Goal: Task Accomplishment & Management: Use online tool/utility

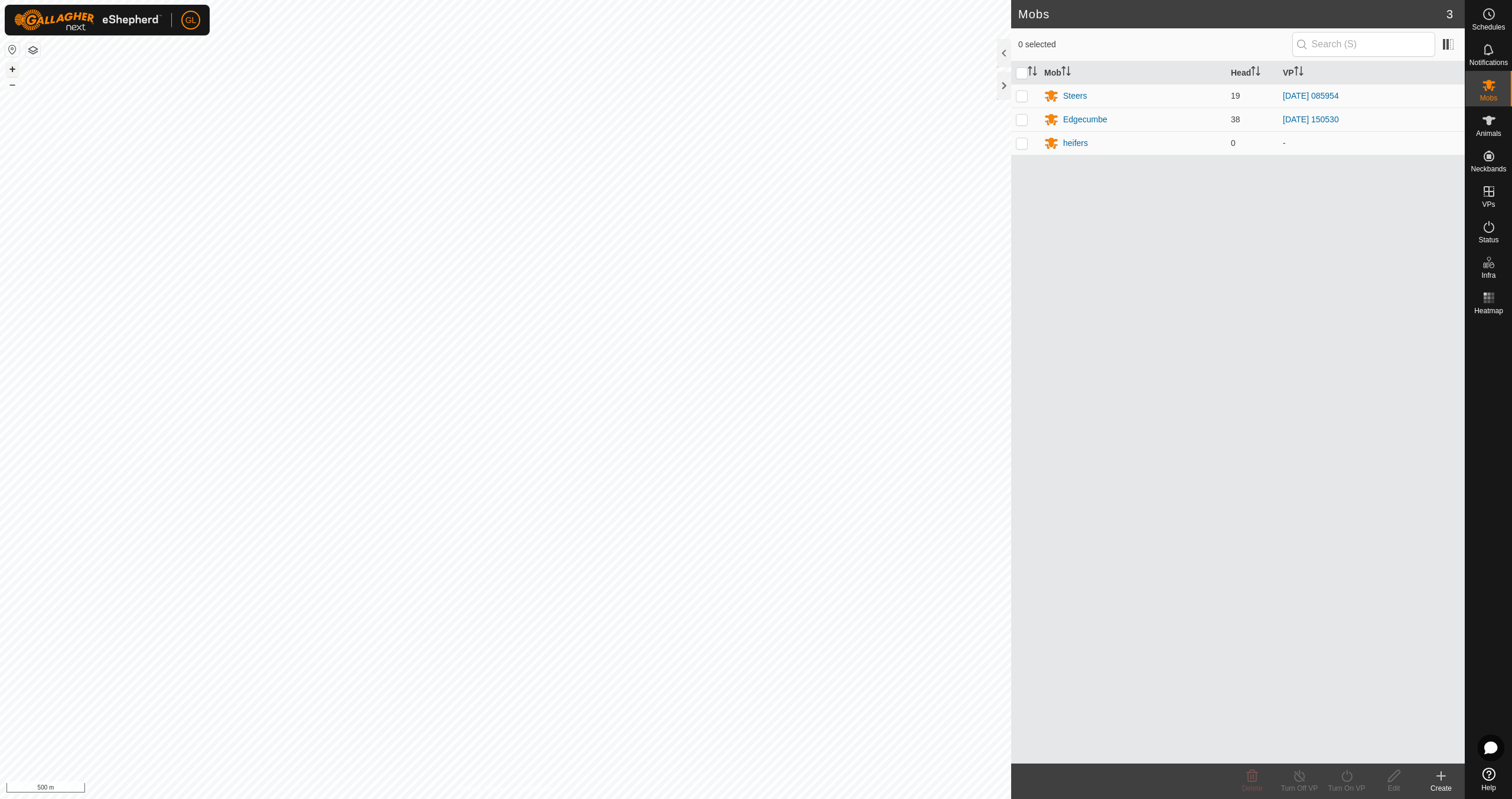
click at [12, 69] on button "+" at bounding box center [12, 70] width 14 height 14
click at [9, 68] on button "+" at bounding box center [12, 70] width 14 height 14
click at [1069, 94] on div "Steers" at bounding box center [1075, 96] width 24 height 12
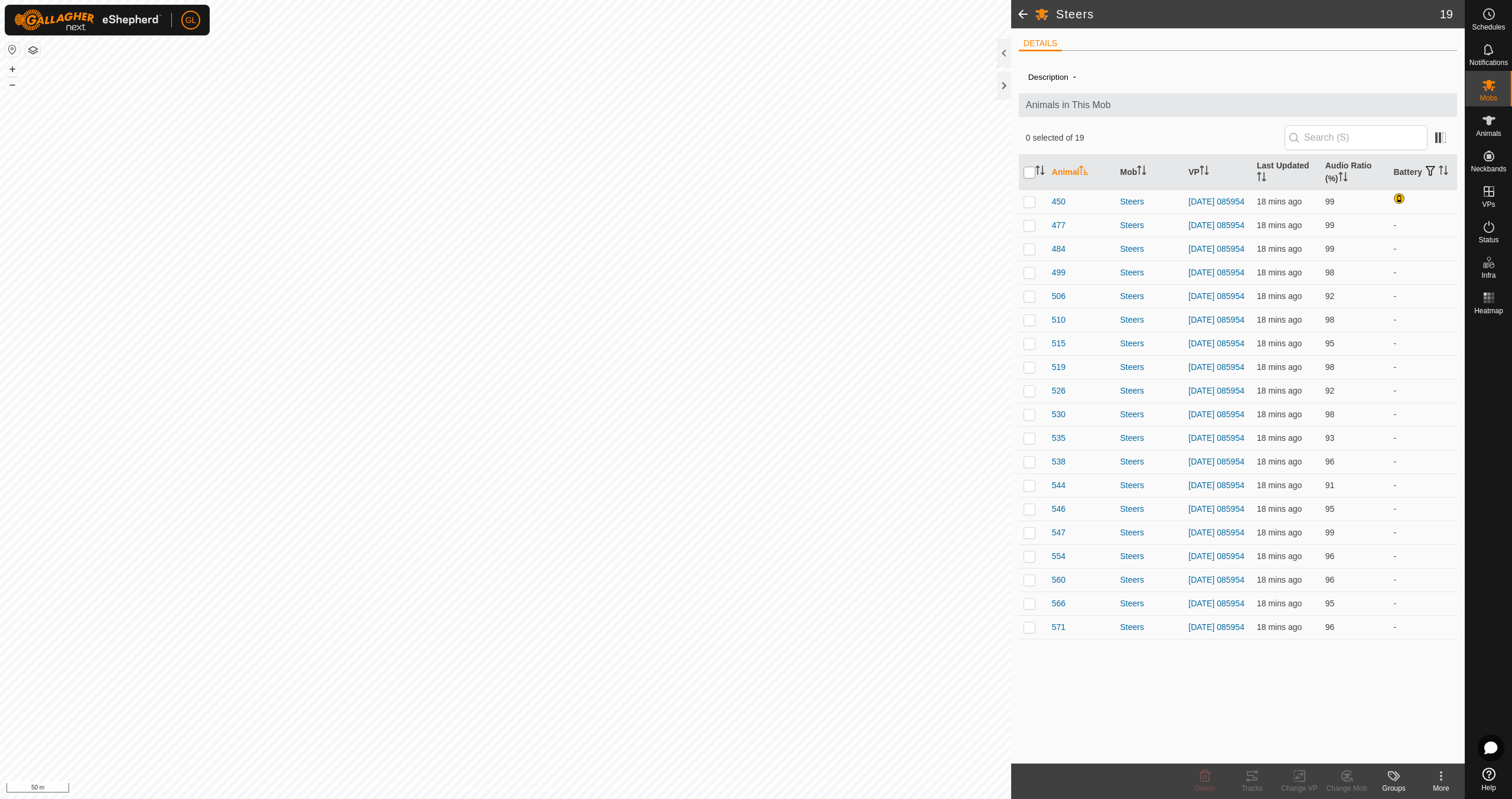
click at [1029, 170] on input "checkbox" at bounding box center [1030, 172] width 12 height 12
checkbox input "true"
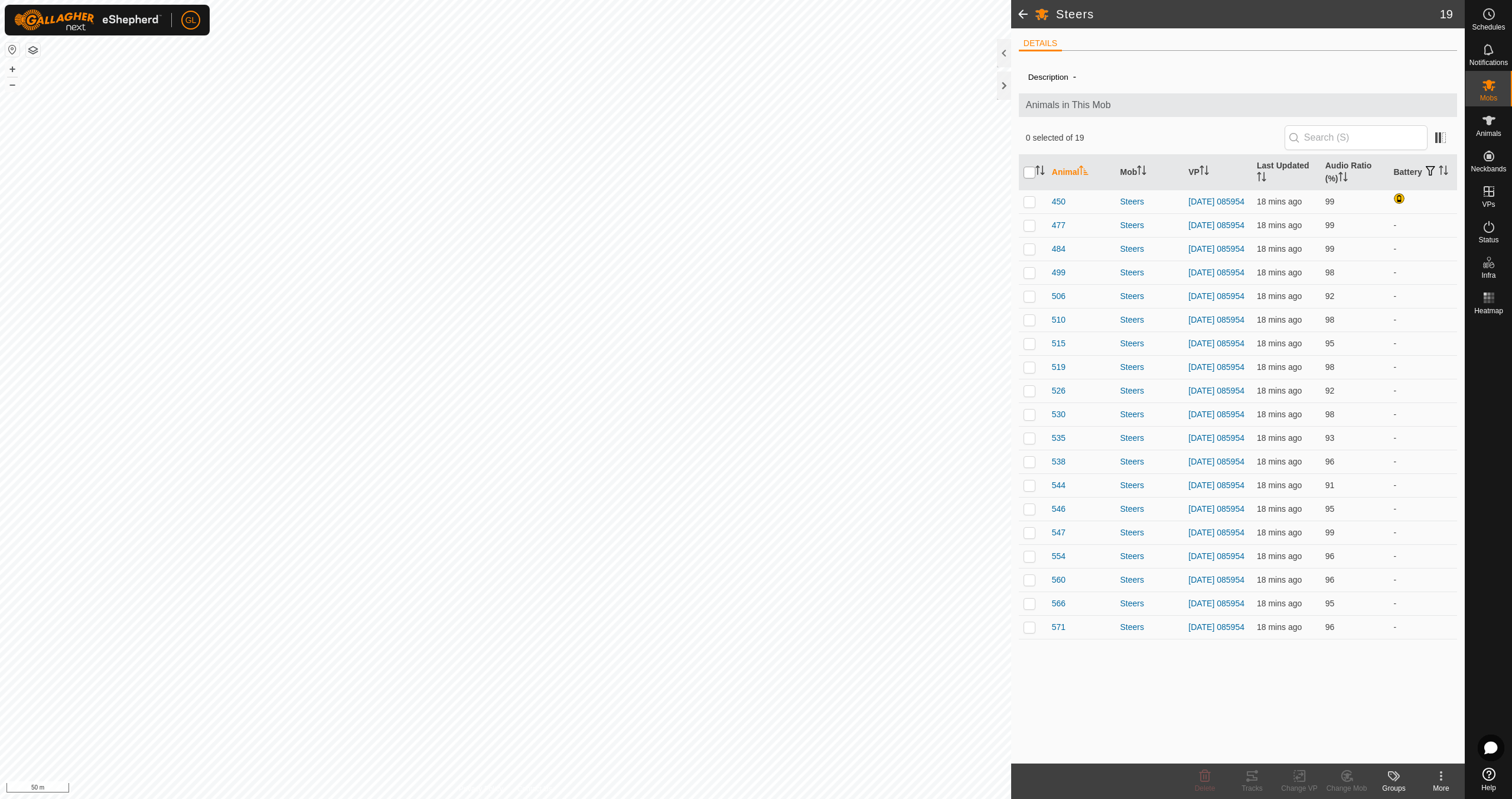
checkbox input "true"
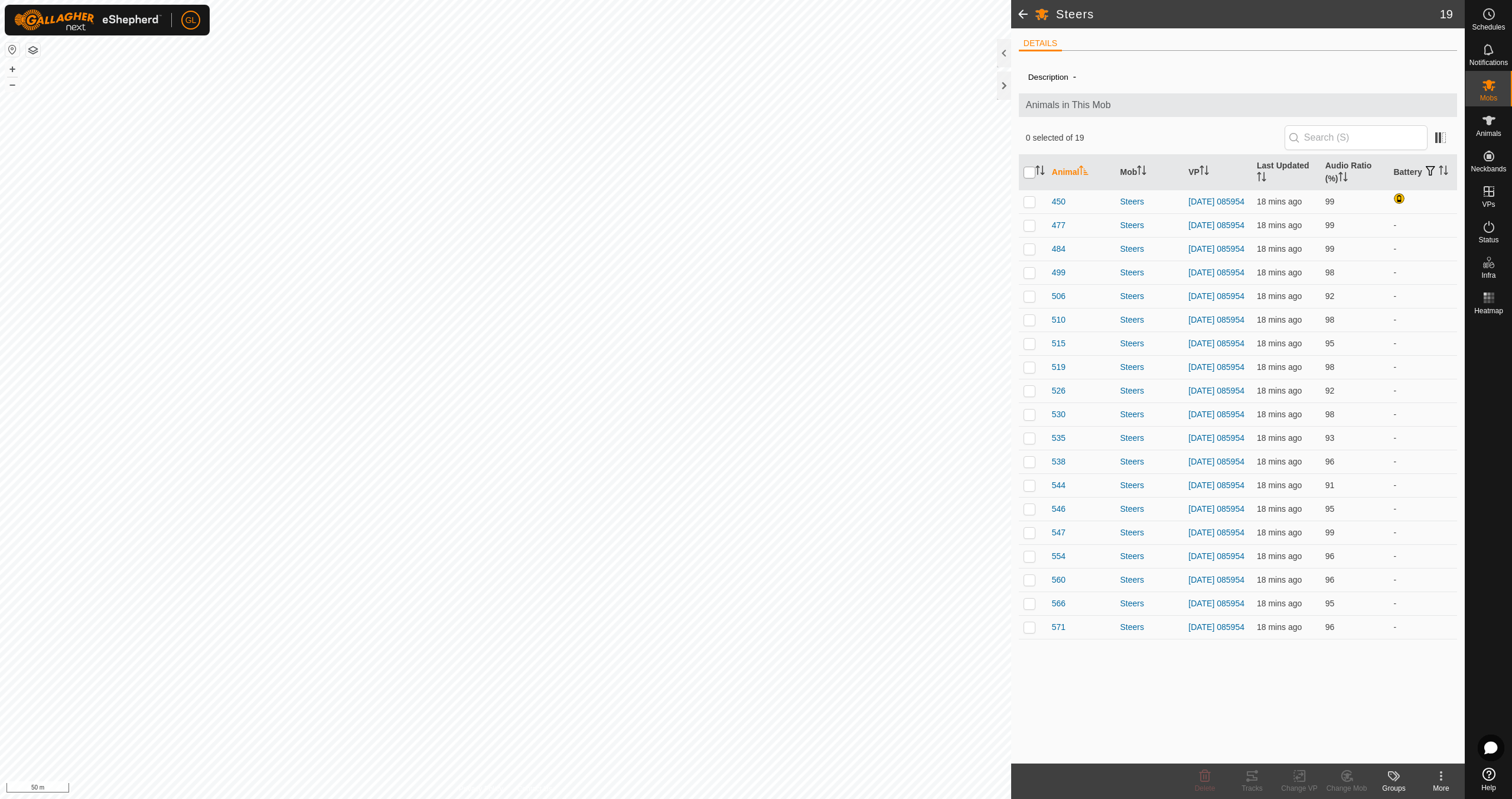
checkbox input "true"
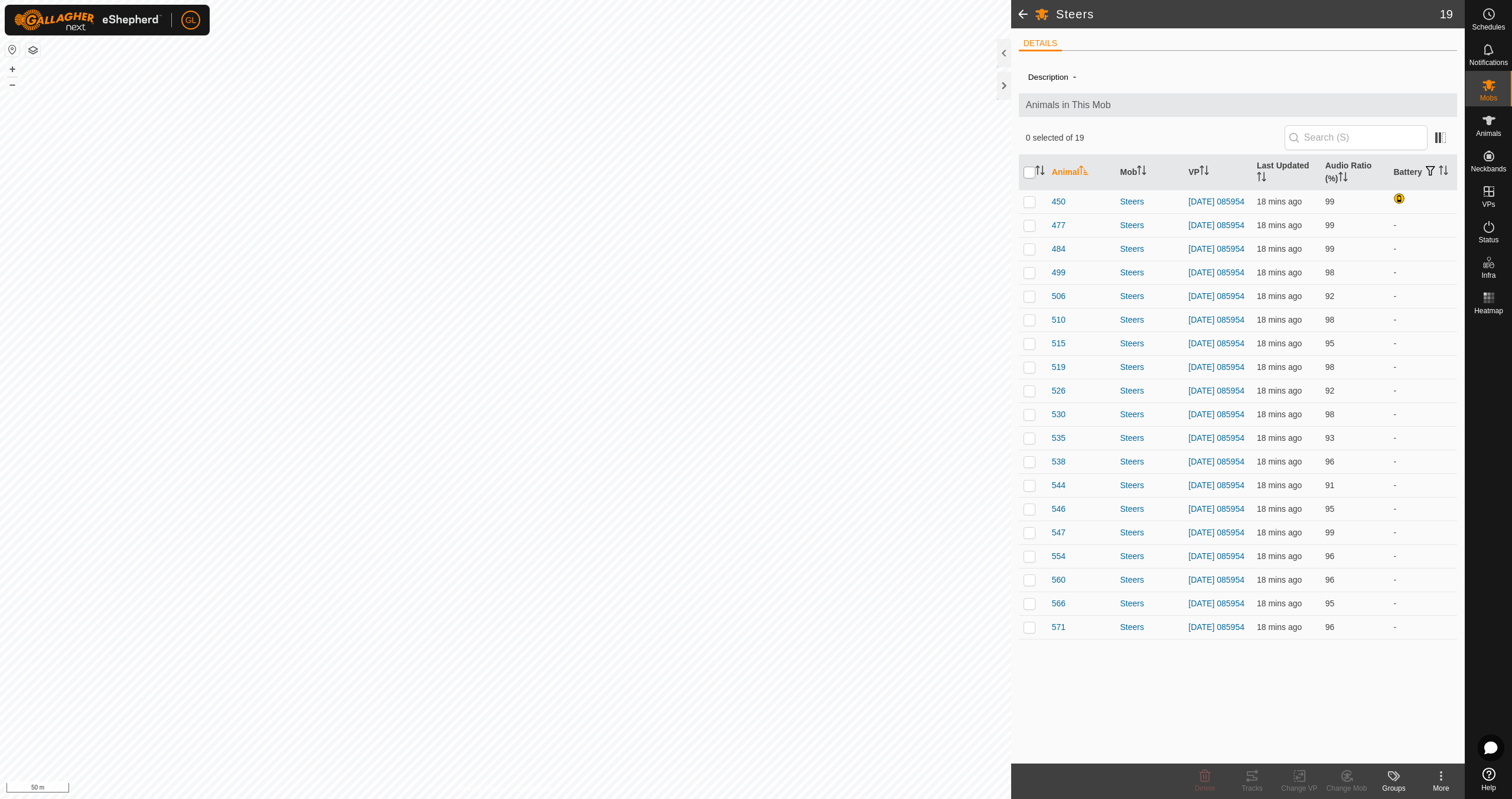
checkbox input "true"
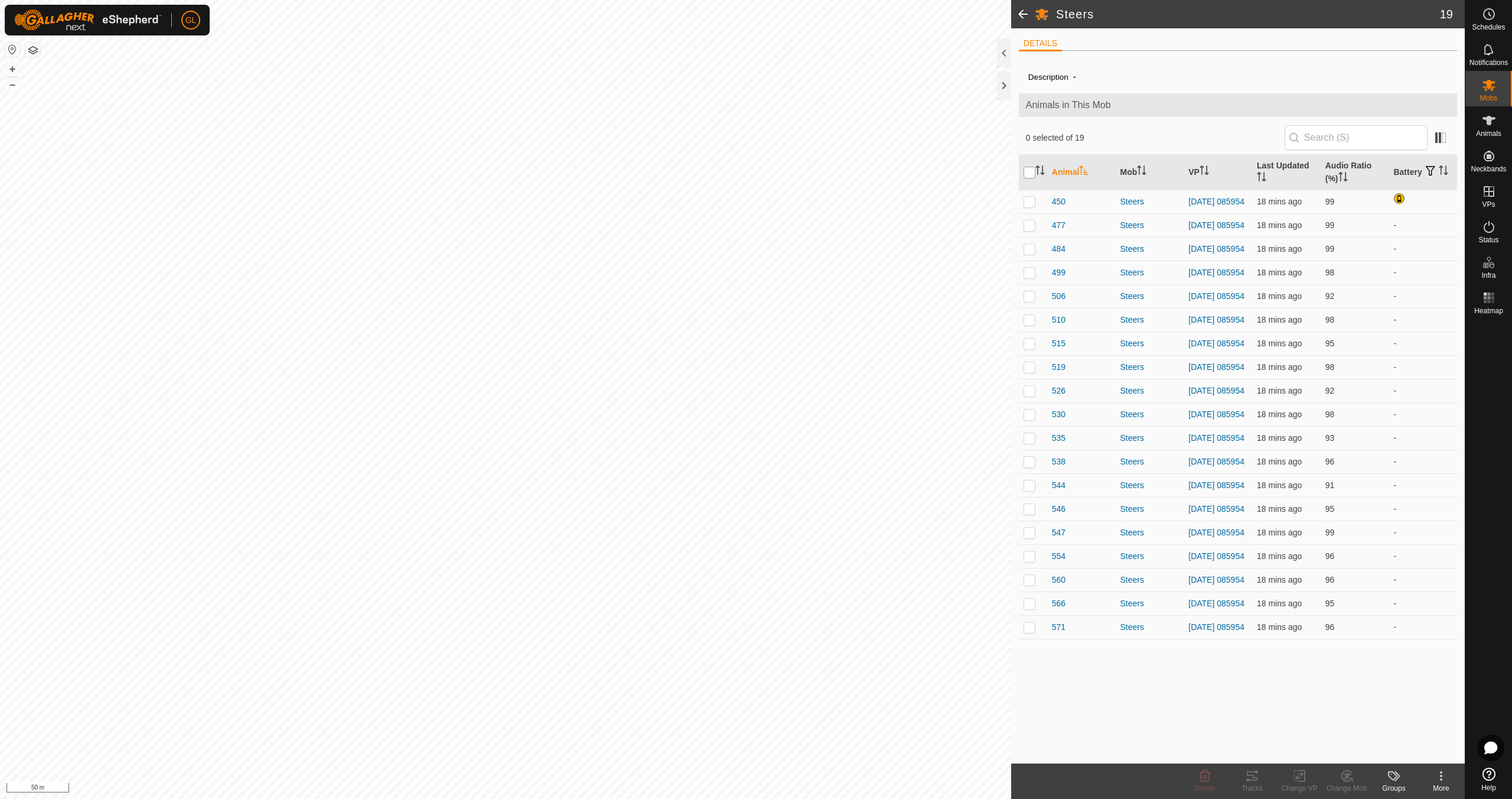
checkbox input "true"
click at [1300, 777] on icon at bounding box center [1300, 776] width 14 height 14
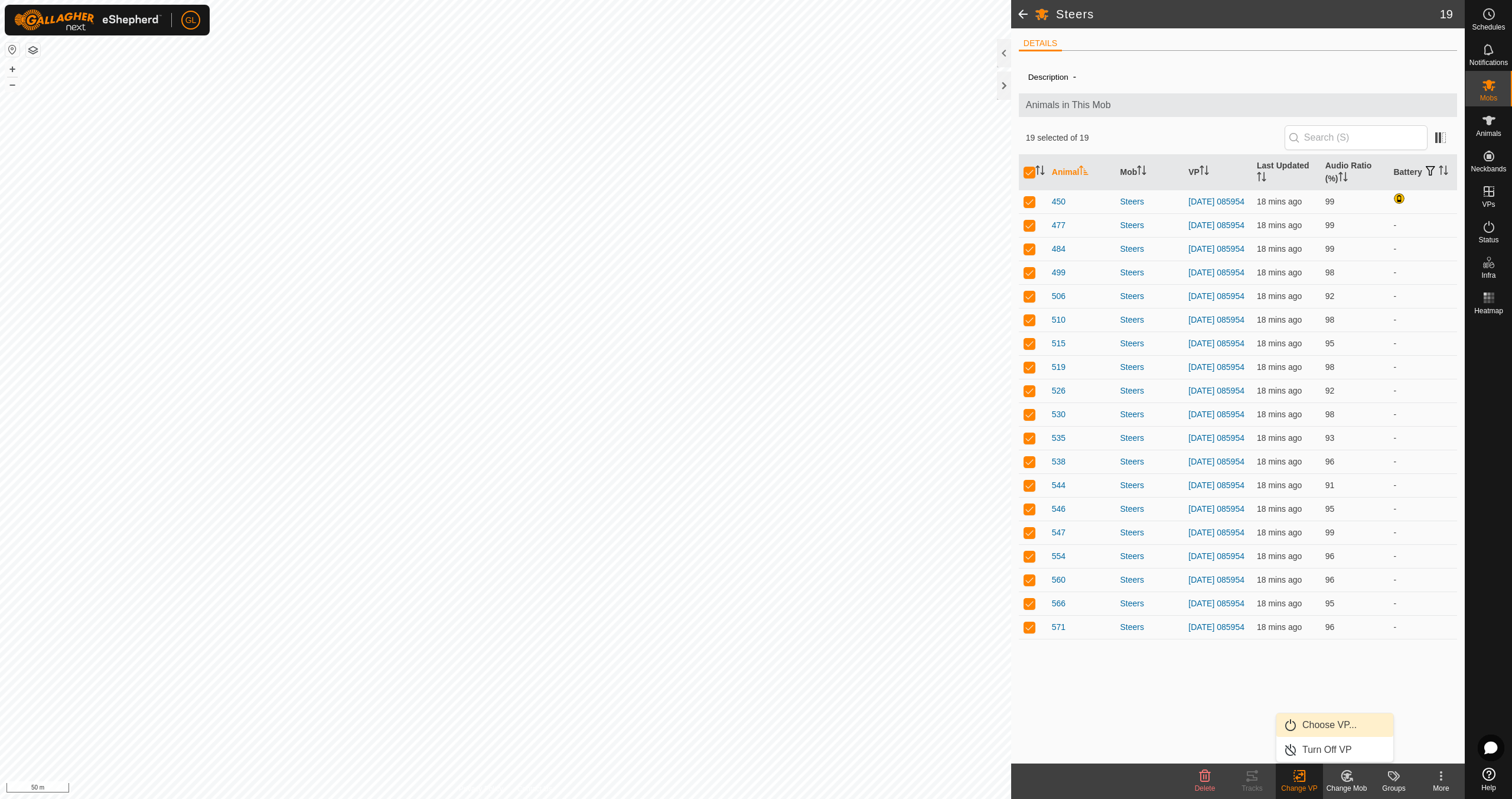
click at [1330, 724] on link "Choose VP..." at bounding box center [1335, 724] width 117 height 24
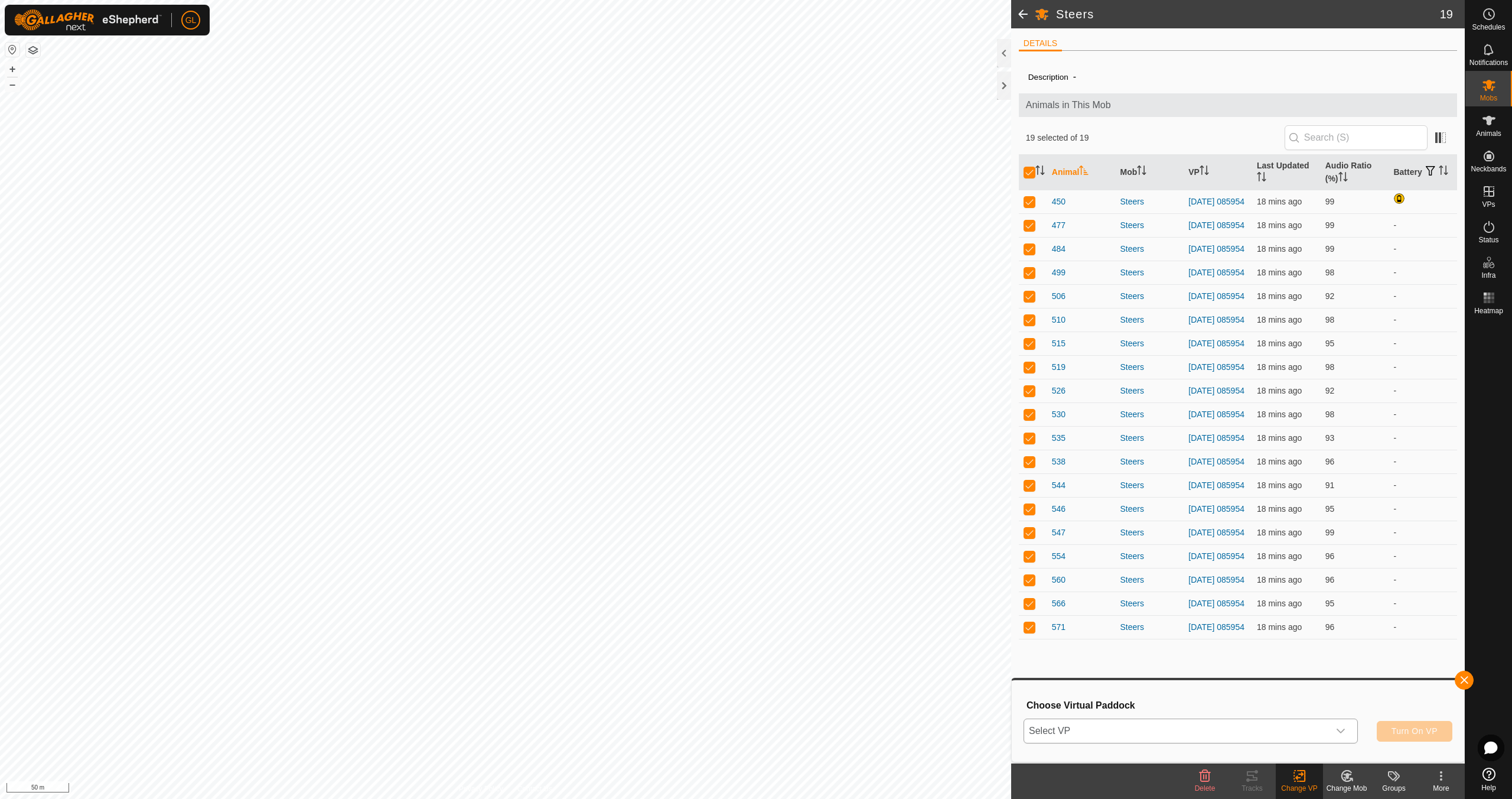
click at [1345, 732] on icon "dropdown trigger" at bounding box center [1340, 730] width 9 height 9
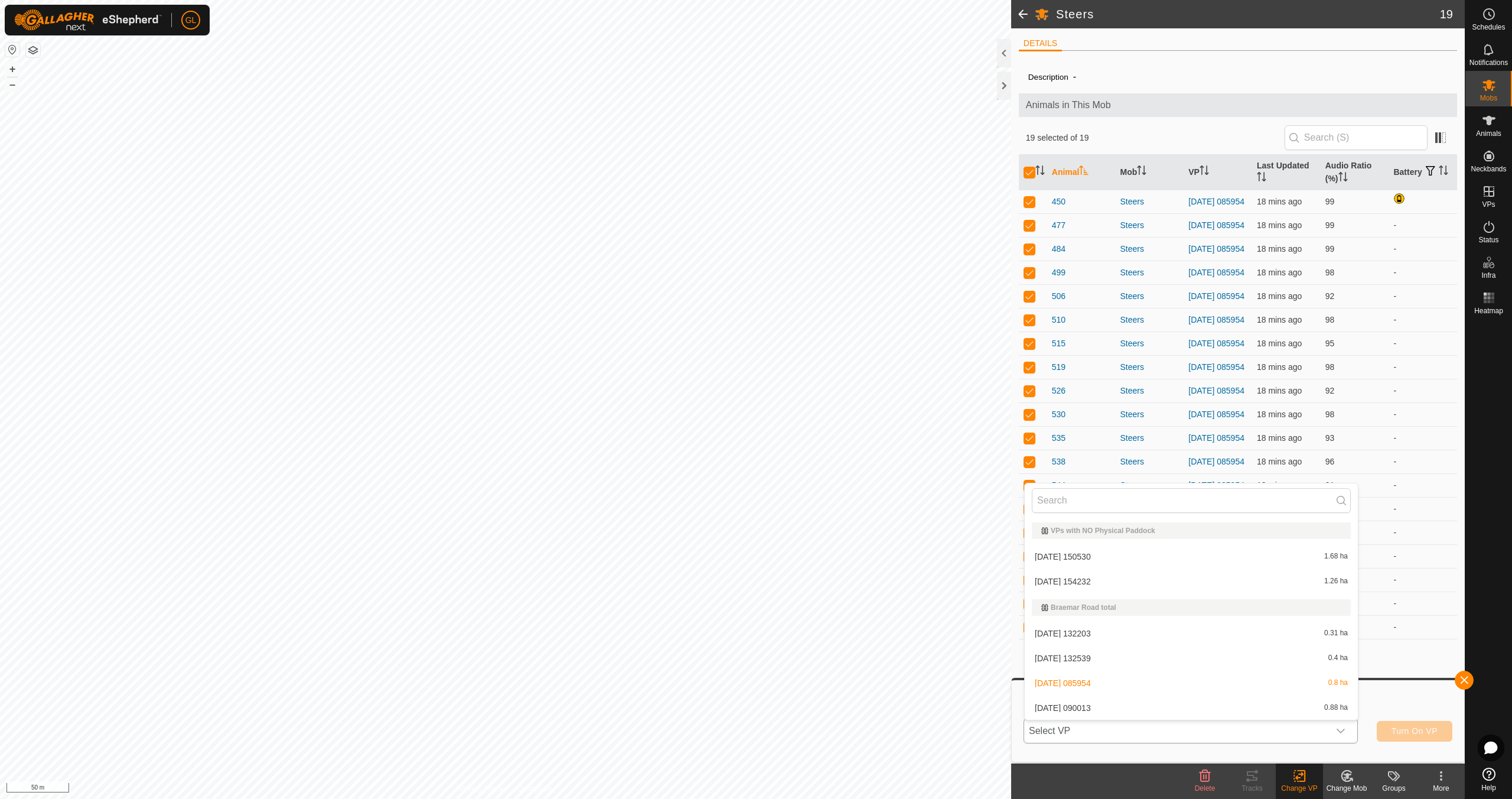
click at [1261, 713] on li "[DATE] 090013 0.88 ha" at bounding box center [1191, 708] width 333 height 24
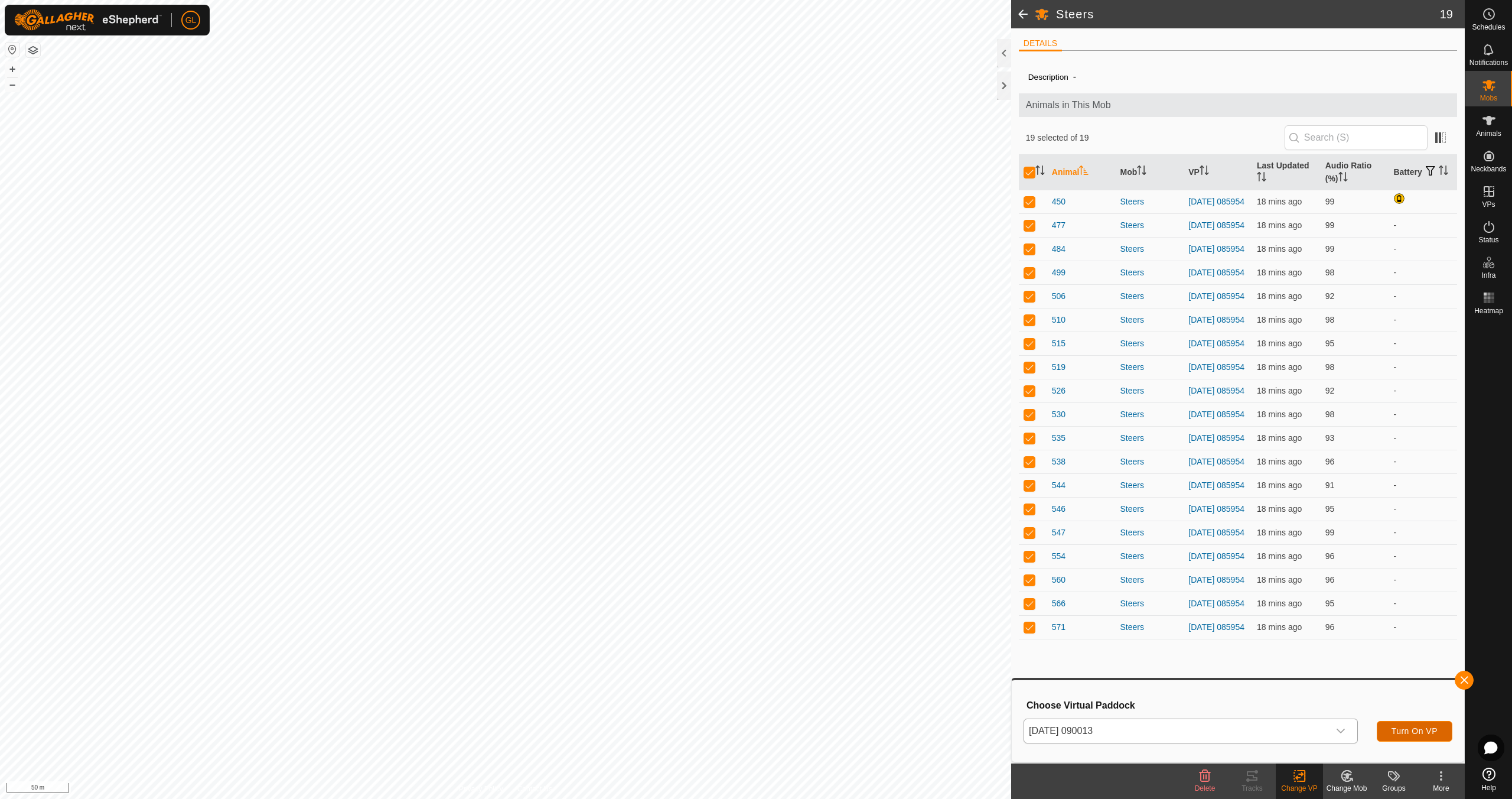
click at [1413, 729] on span "Turn On VP" at bounding box center [1415, 730] width 46 height 9
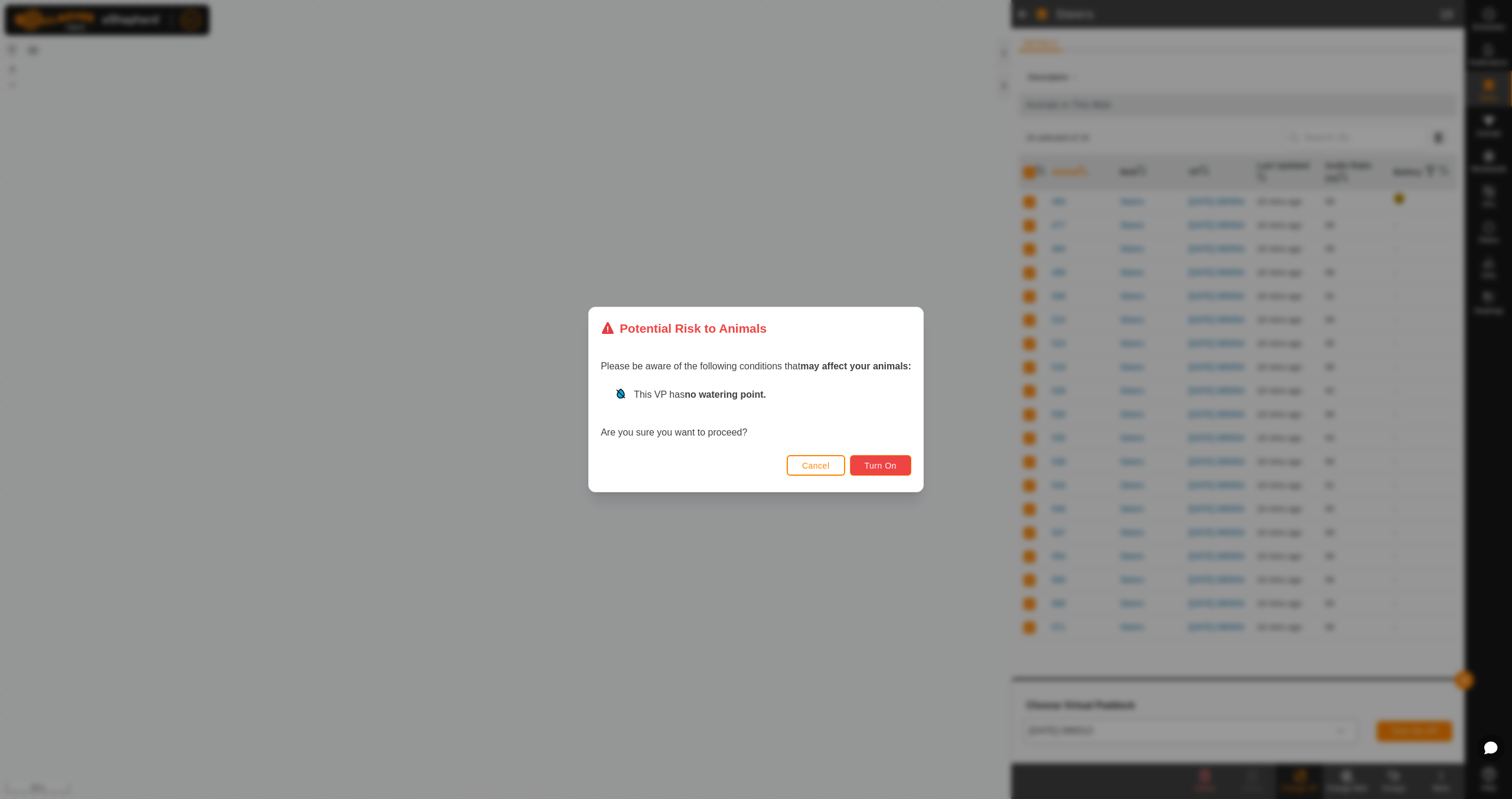
click at [886, 467] on span "Turn On" at bounding box center [881, 465] width 32 height 9
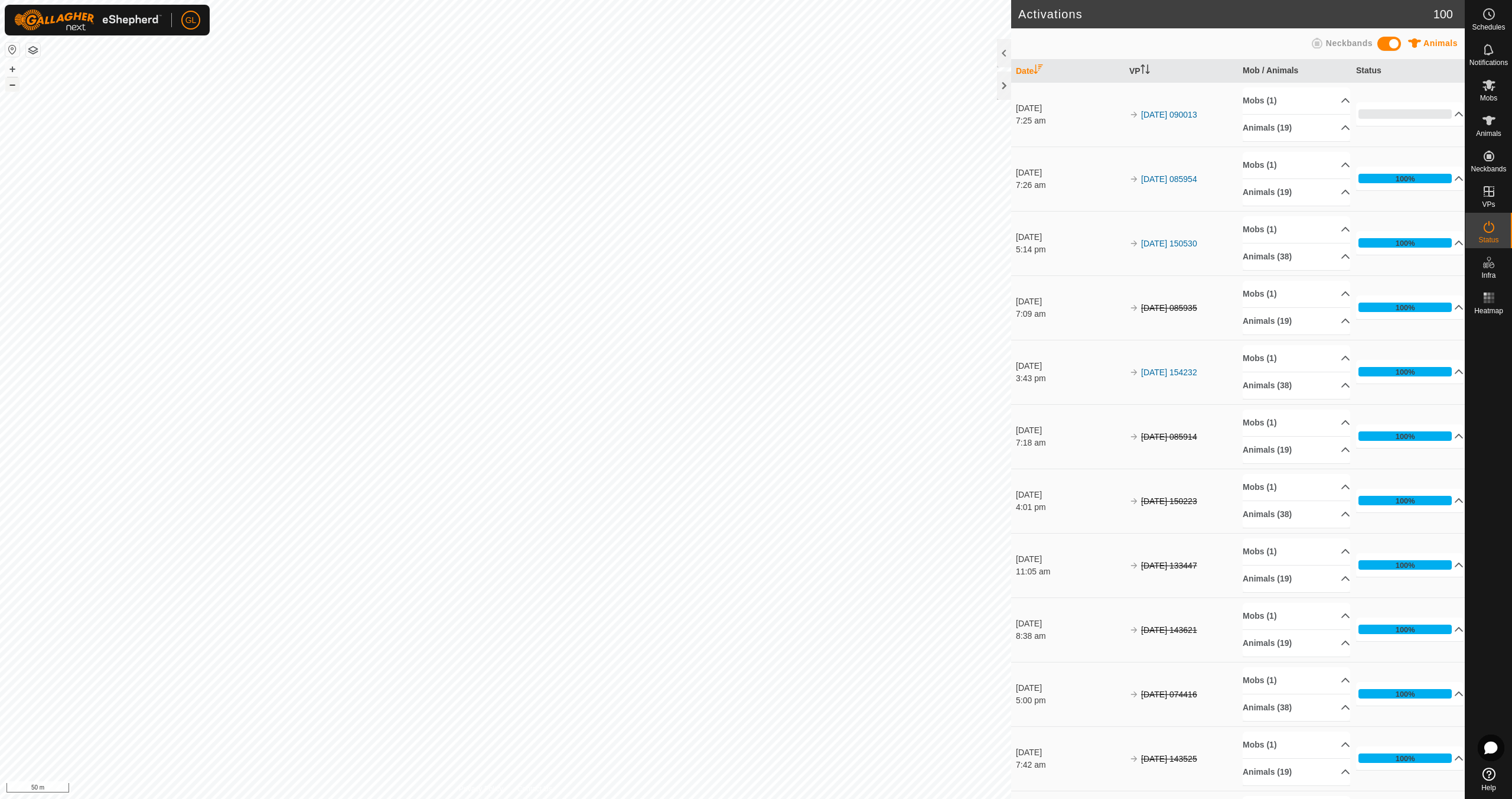
click at [10, 84] on button "–" at bounding box center [12, 85] width 14 height 14
click at [9, 84] on button "–" at bounding box center [12, 85] width 14 height 14
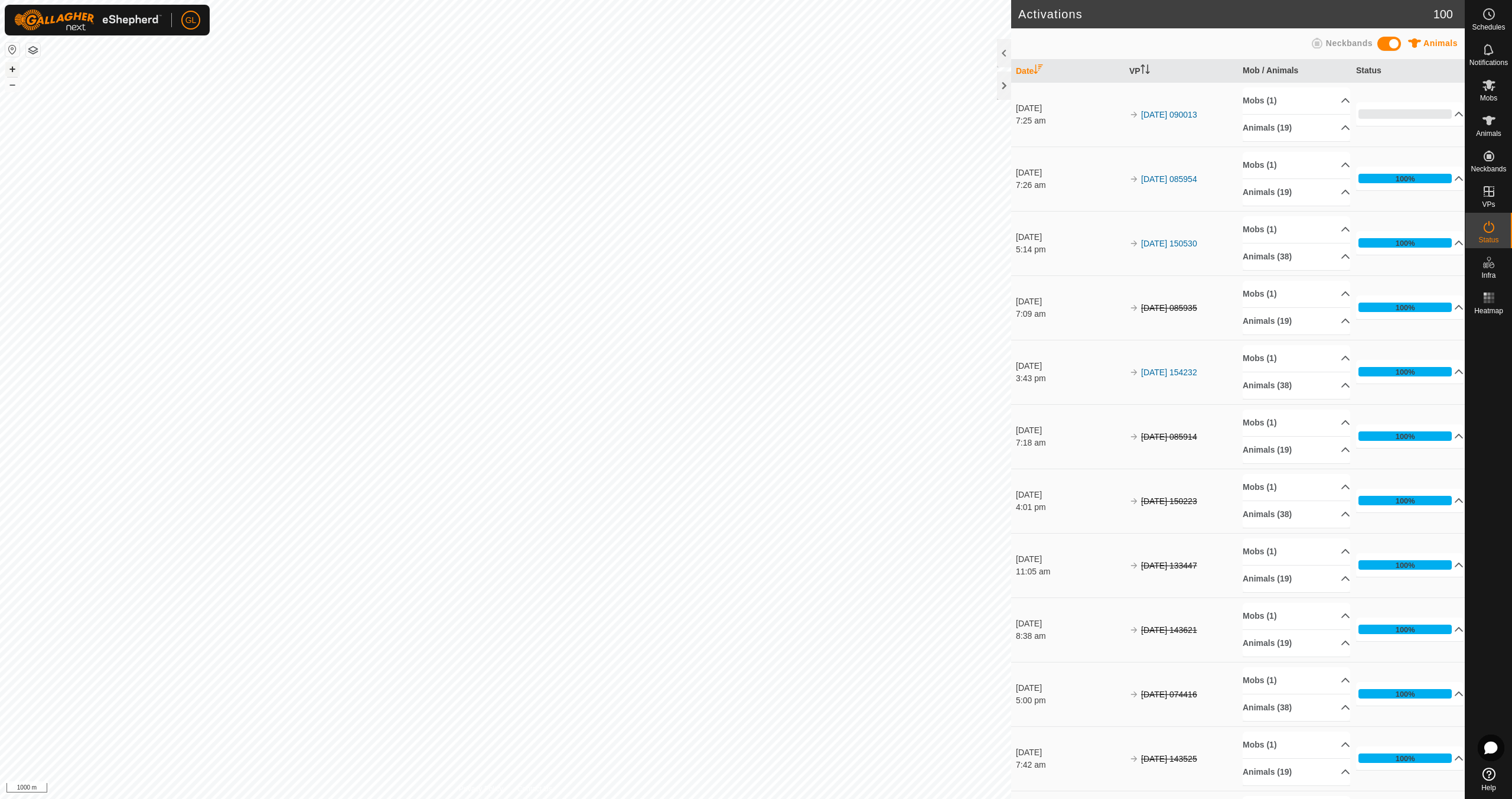
click at [15, 69] on button "+" at bounding box center [12, 70] width 14 height 14
click at [14, 69] on button "+" at bounding box center [12, 70] width 14 height 14
click at [11, 65] on button "+" at bounding box center [12, 70] width 14 height 14
click at [7, 67] on button "+" at bounding box center [12, 70] width 14 height 14
click at [1491, 87] on icon at bounding box center [1489, 85] width 14 height 14
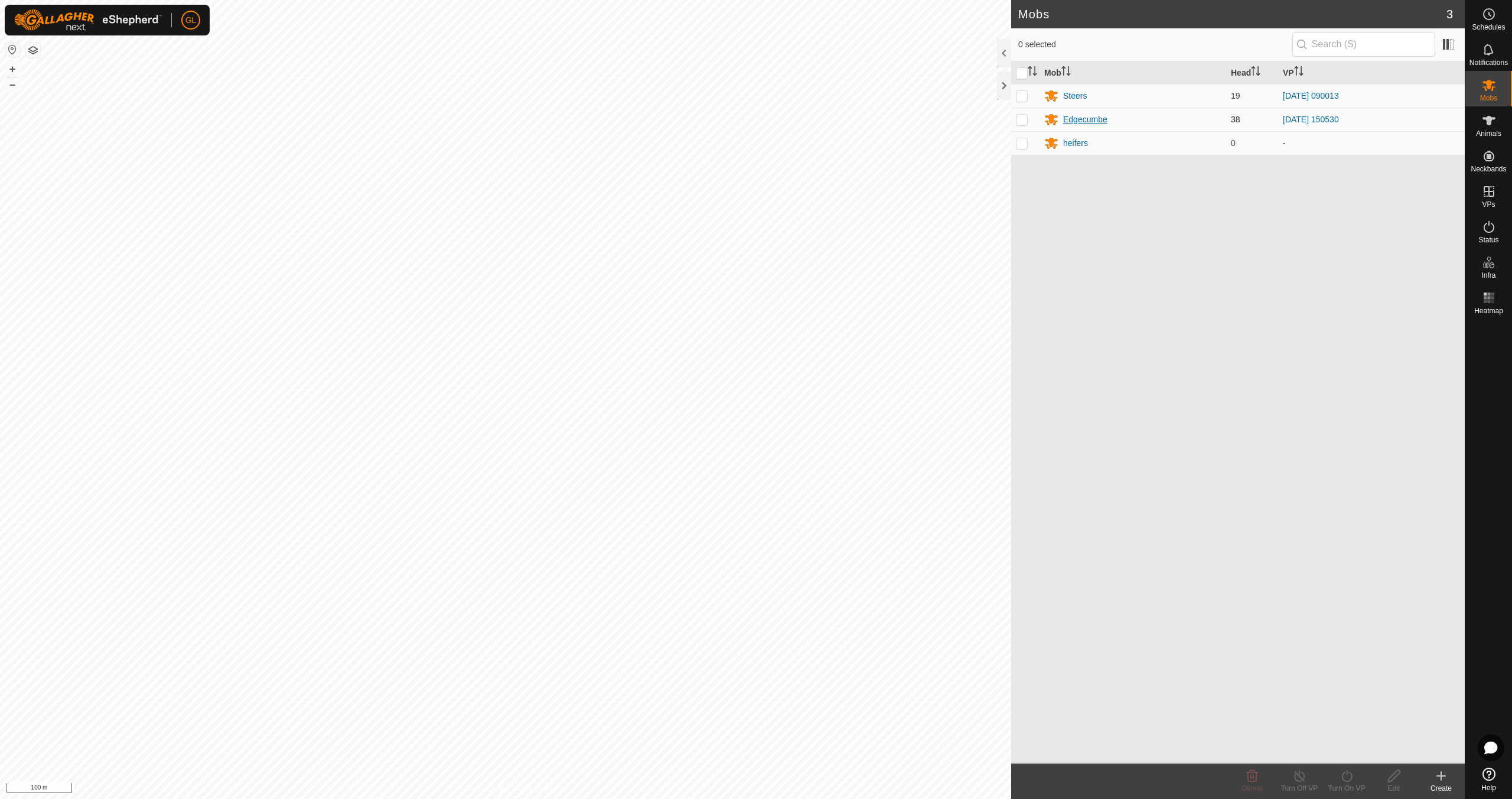
click at [1081, 122] on div "Edgecumbe" at bounding box center [1085, 120] width 44 height 12
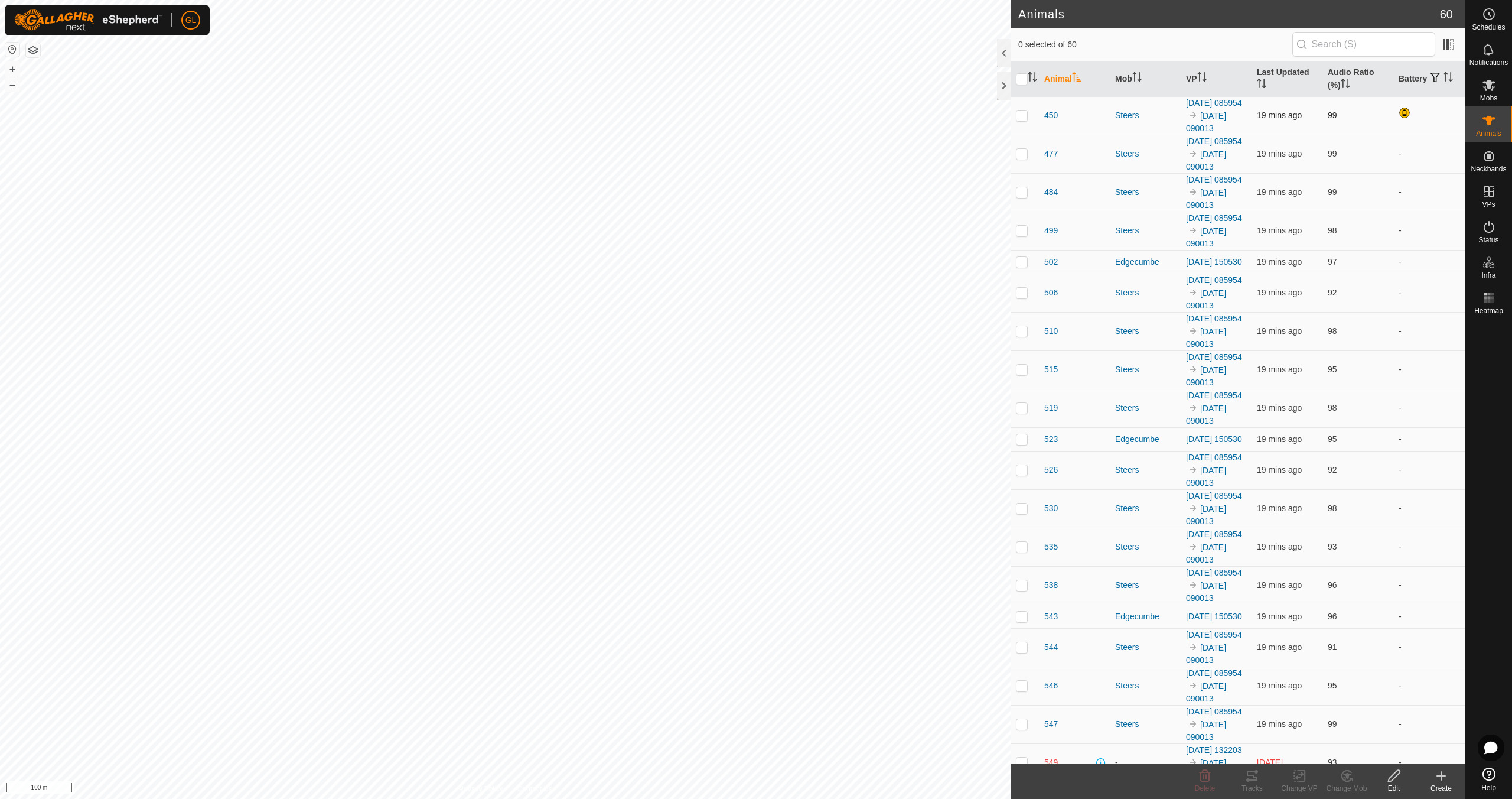
click at [1023, 120] on p-checkbox at bounding box center [1022, 115] width 12 height 9
click at [1248, 778] on icon at bounding box center [1248, 779] width 4 height 4
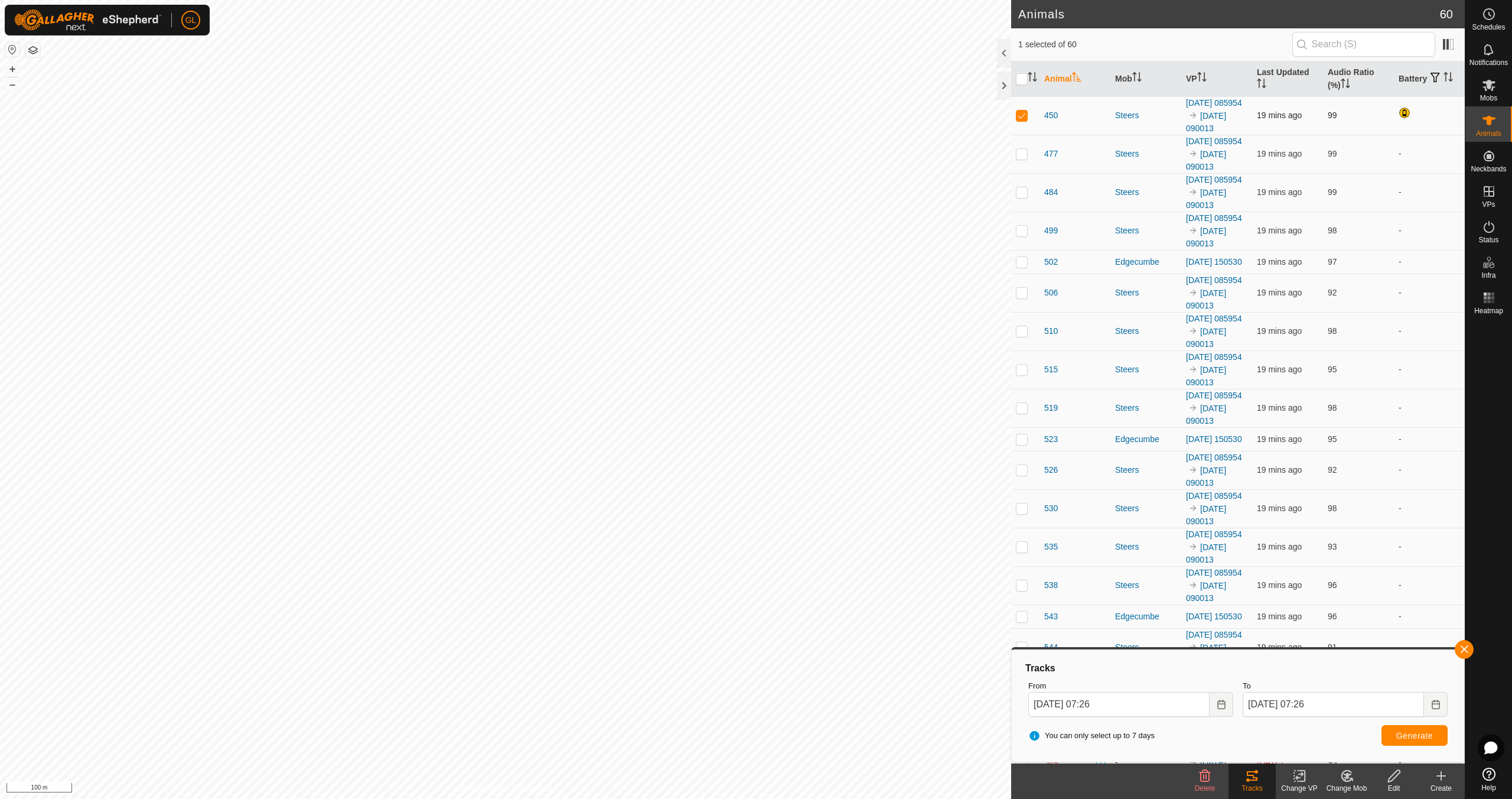
click at [1020, 120] on p-checkbox at bounding box center [1022, 115] width 12 height 9
checkbox input "false"
click at [1490, 96] on span "Mobs" at bounding box center [1489, 99] width 17 height 7
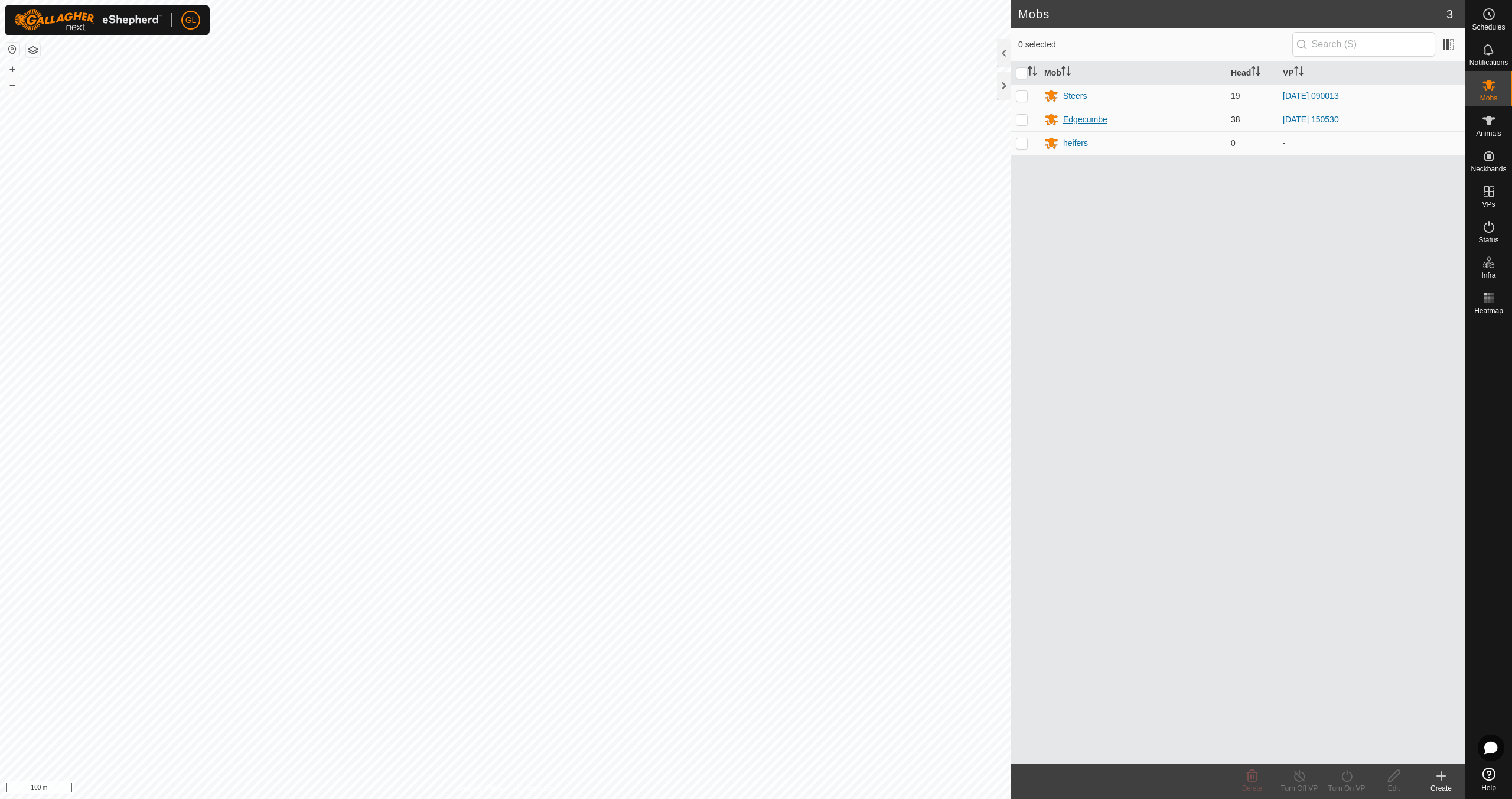
click at [1093, 120] on div "Edgecumbe" at bounding box center [1085, 120] width 44 height 12
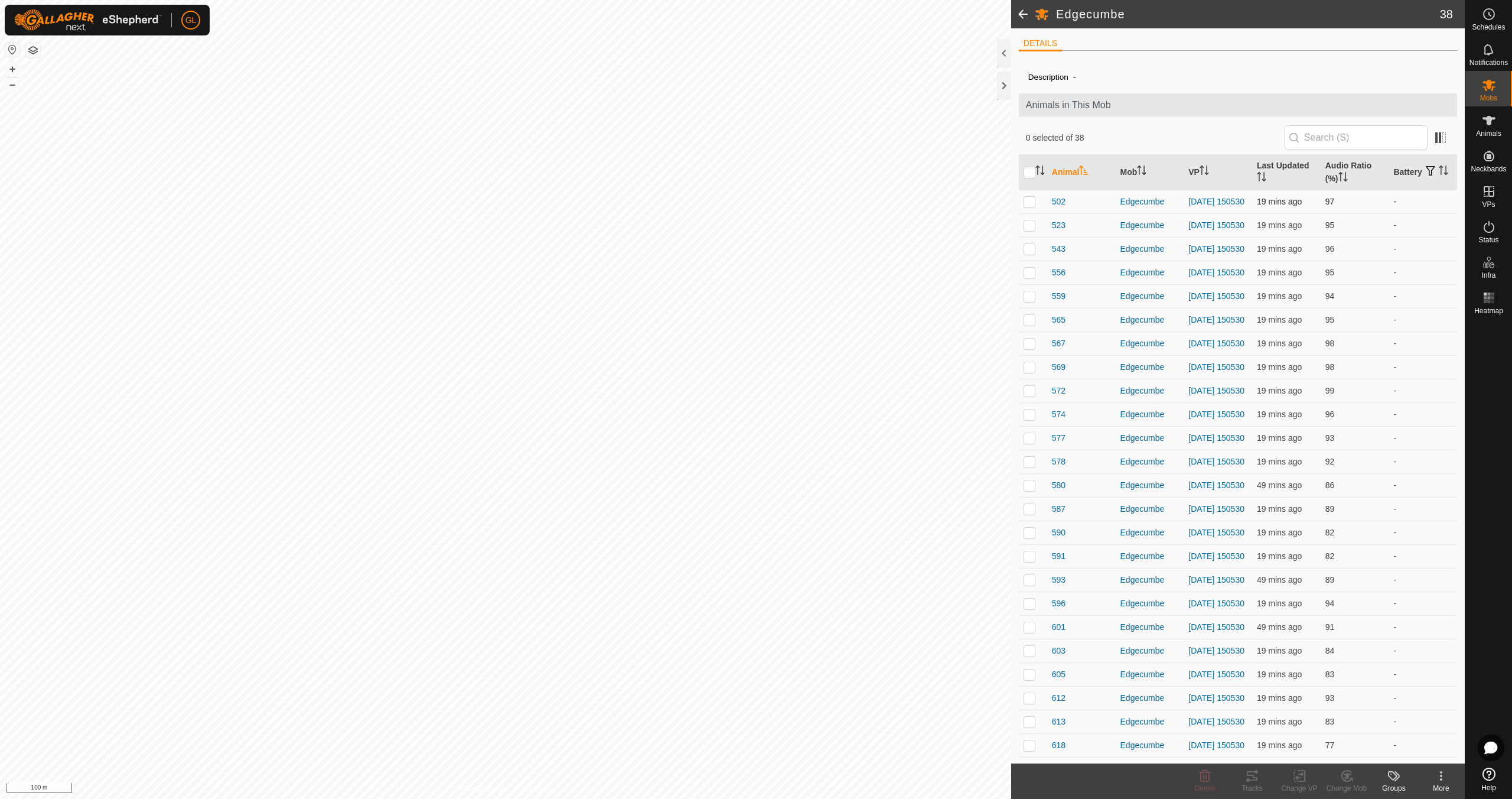
click at [1030, 204] on p-checkbox at bounding box center [1030, 201] width 12 height 9
click at [1256, 777] on icon at bounding box center [1252, 776] width 14 height 14
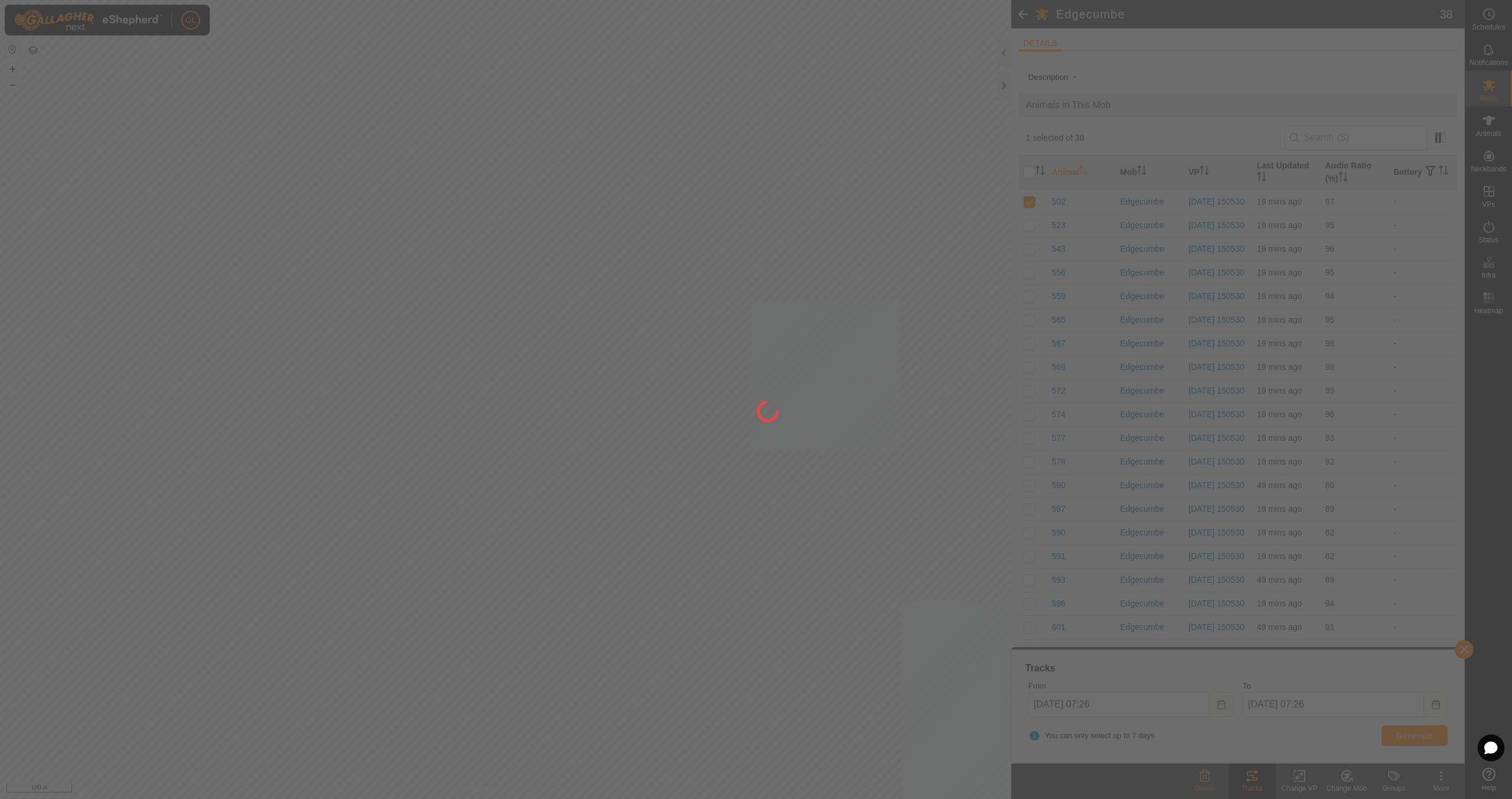
click at [14, 71] on div at bounding box center [756, 399] width 1512 height 799
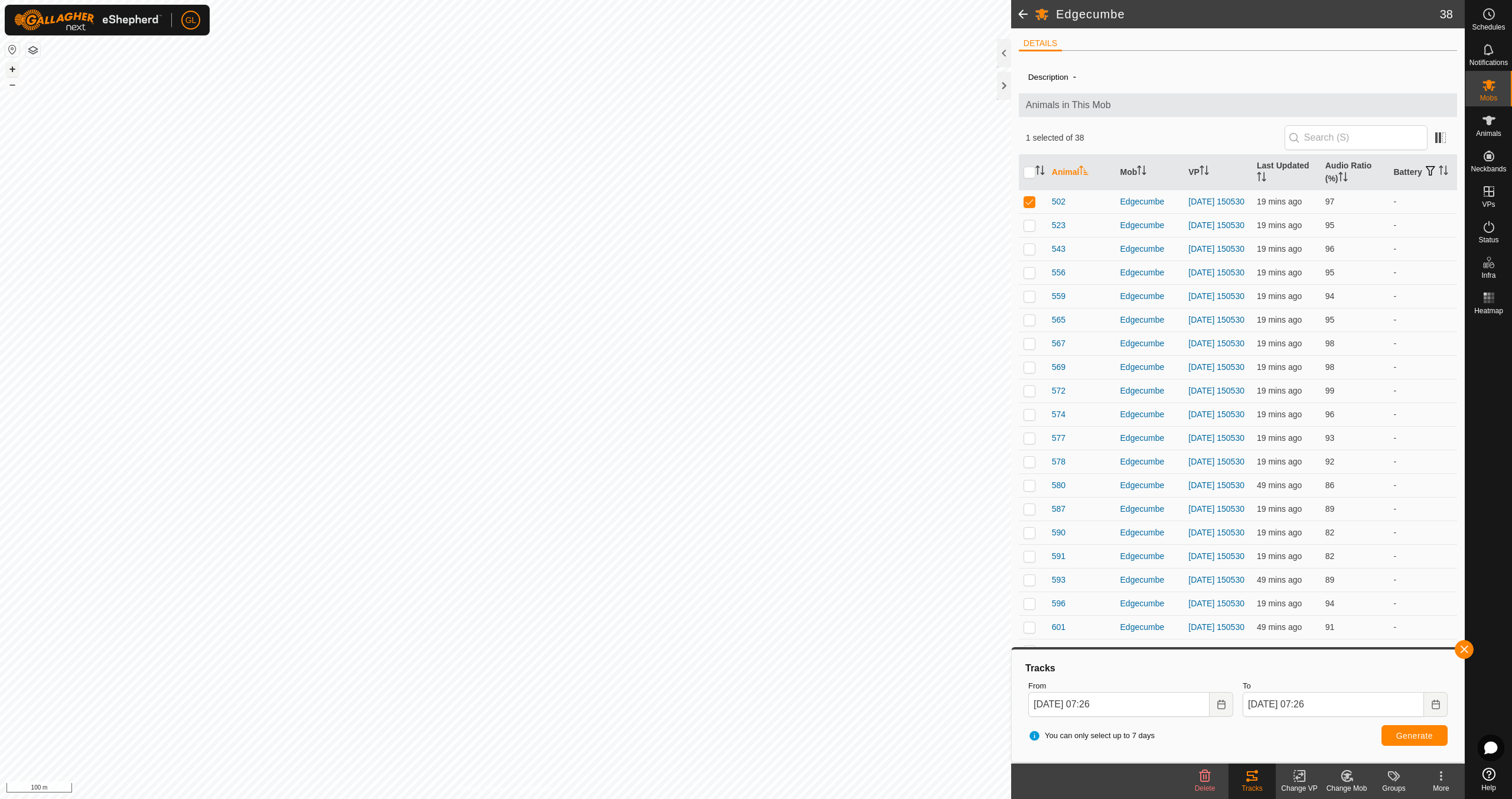
click at [8, 66] on button "+" at bounding box center [12, 70] width 14 height 14
click at [1034, 205] on p-checkbox at bounding box center [1030, 201] width 12 height 9
checkbox input "false"
click at [1466, 651] on button "button" at bounding box center [1464, 649] width 19 height 19
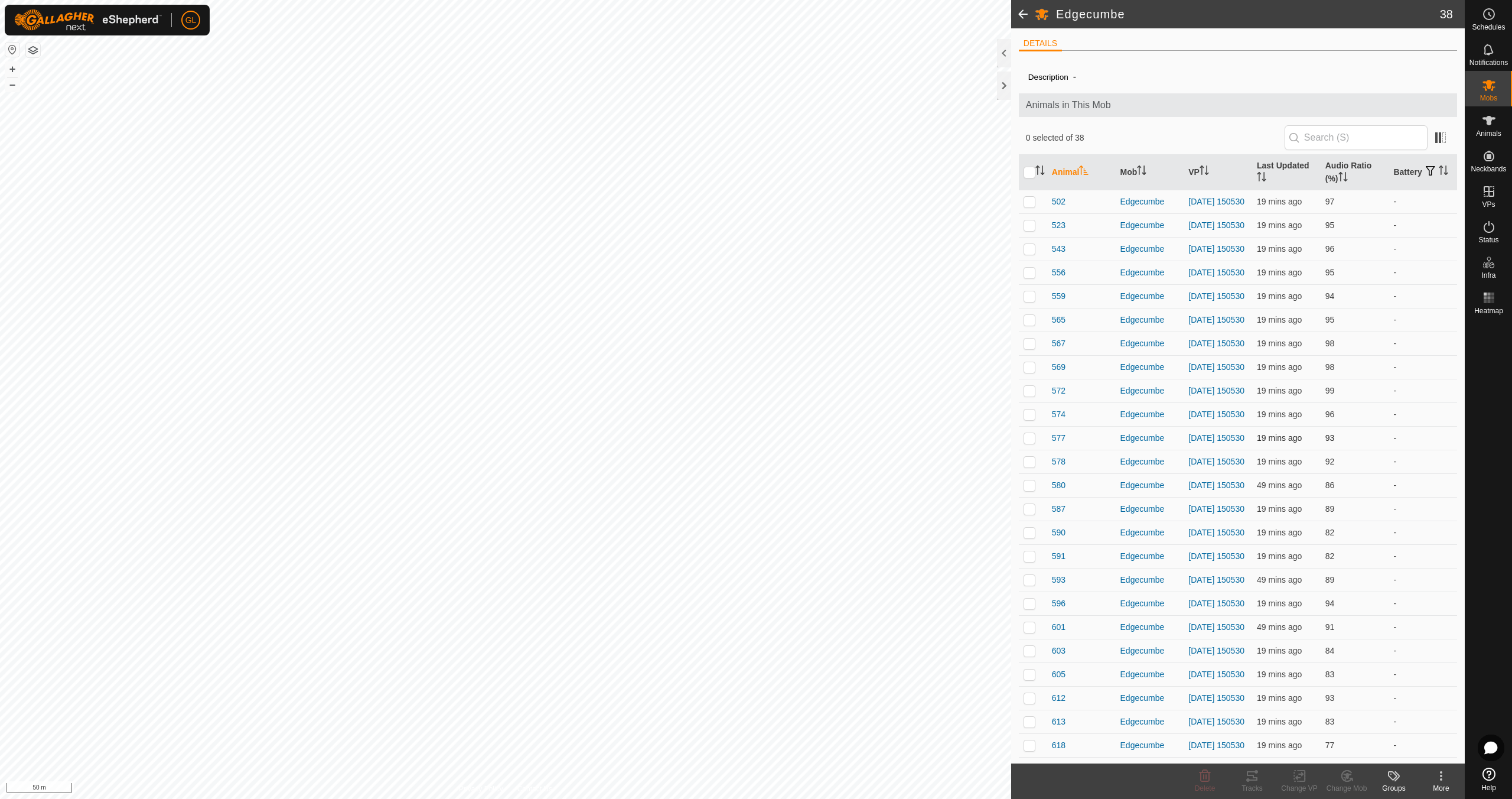
click at [1032, 443] on p-checkbox at bounding box center [1030, 438] width 12 height 9
checkbox input "true"
click at [1252, 774] on icon at bounding box center [1252, 776] width 14 height 14
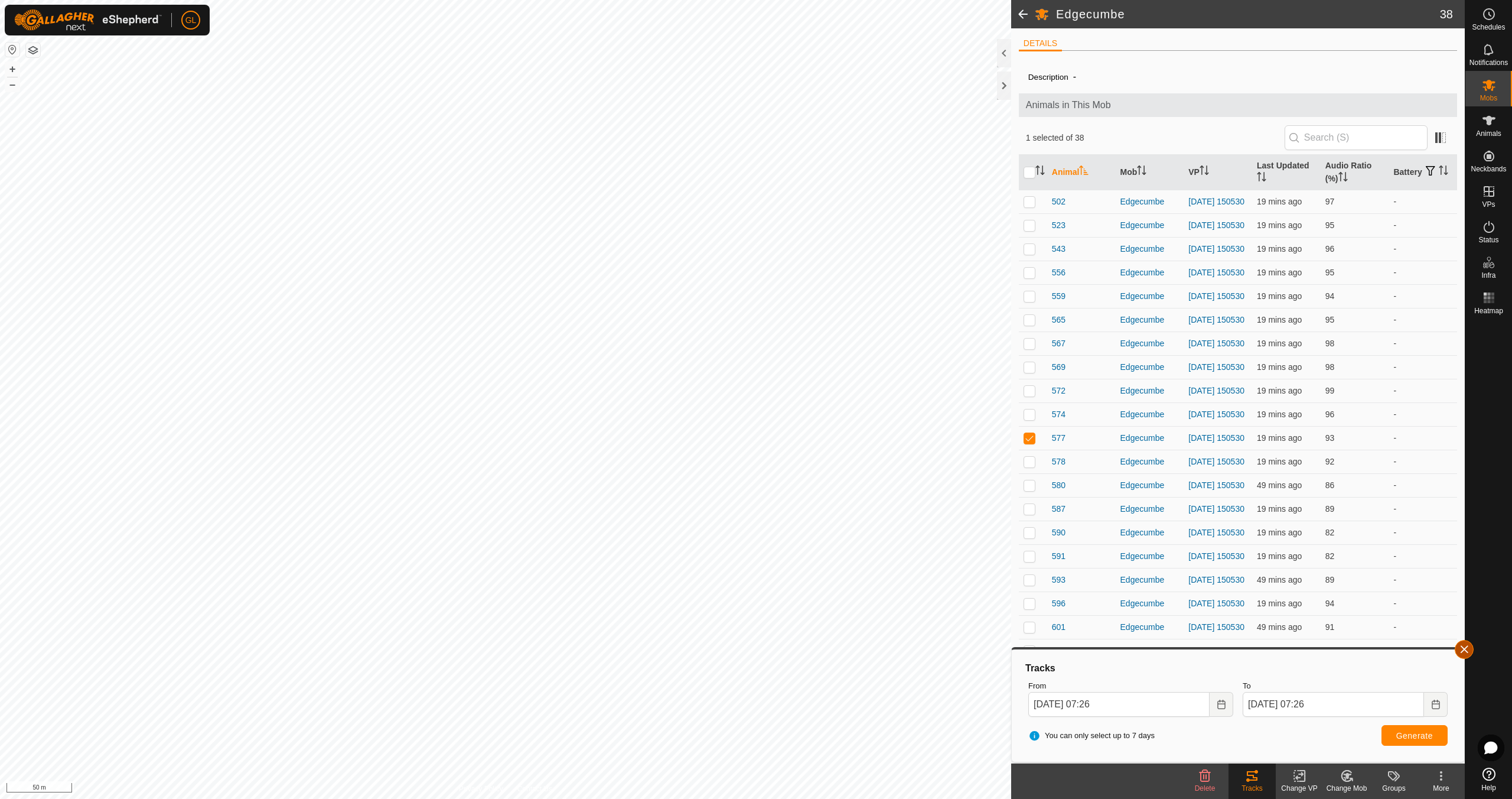
click at [1466, 647] on button "button" at bounding box center [1464, 649] width 19 height 19
